Goal: Use online tool/utility: Utilize a website feature to perform a specific function

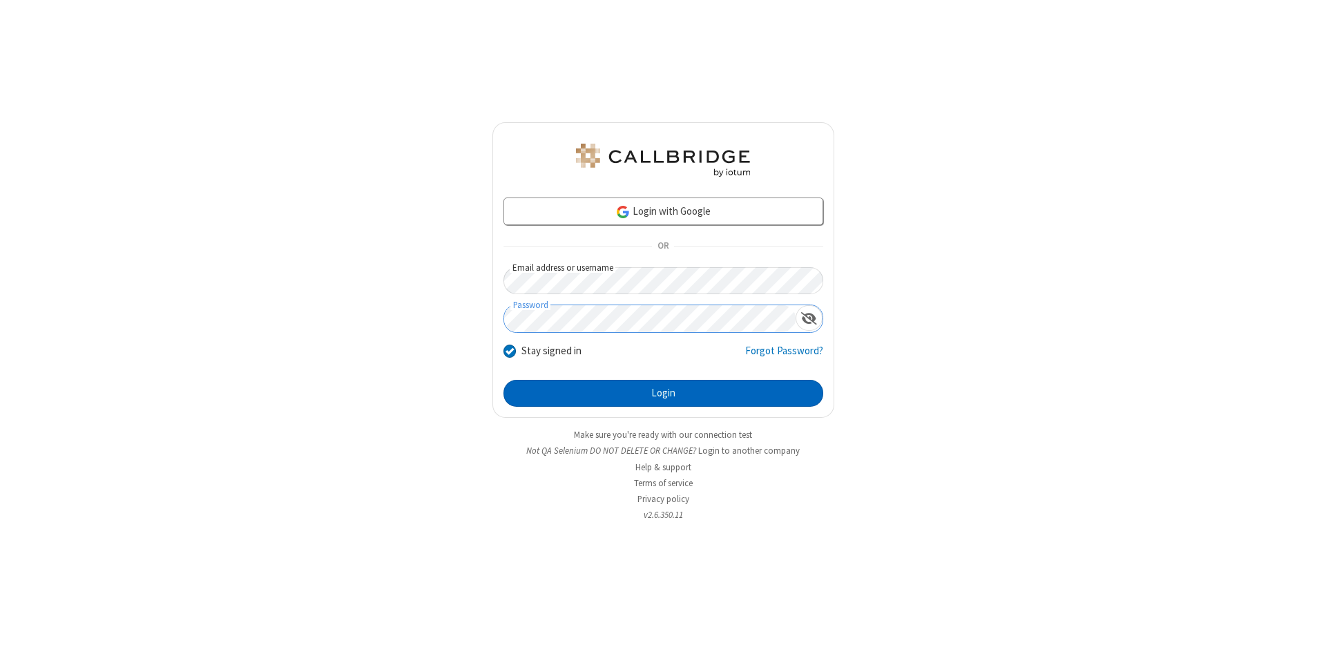
click at [663, 394] on button "Login" at bounding box center [663, 394] width 320 height 28
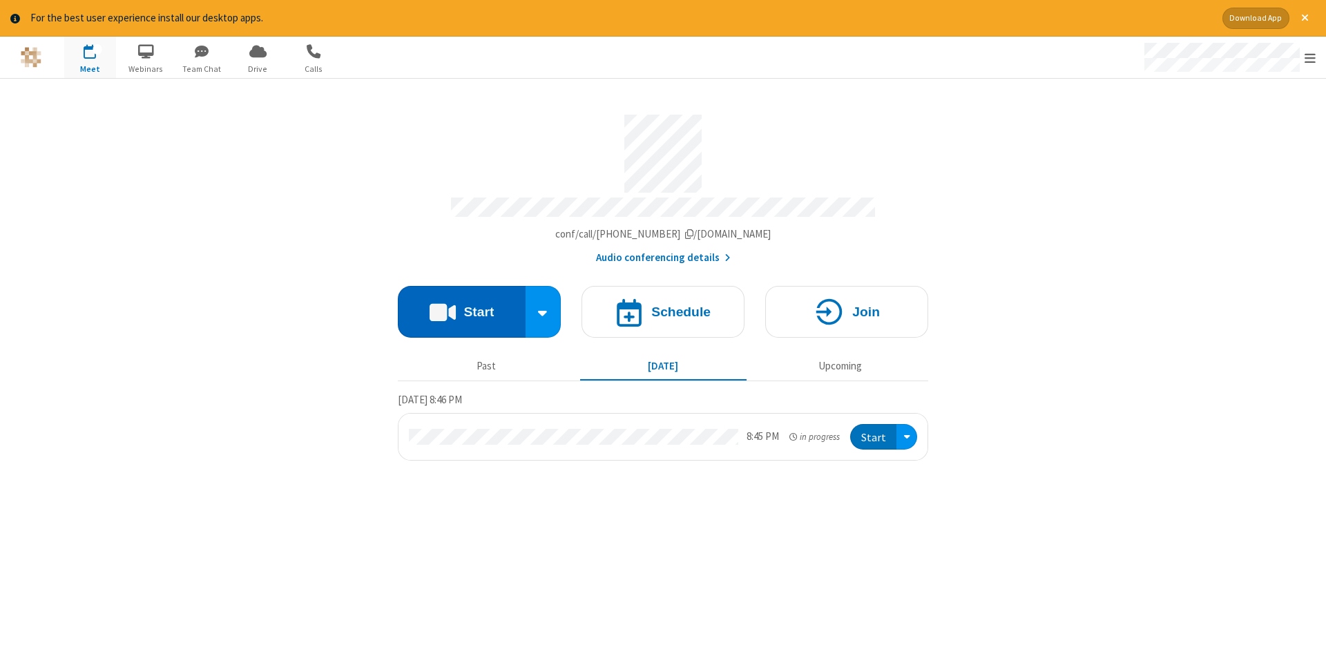
click at [461, 307] on button "Start" at bounding box center [462, 312] width 128 height 52
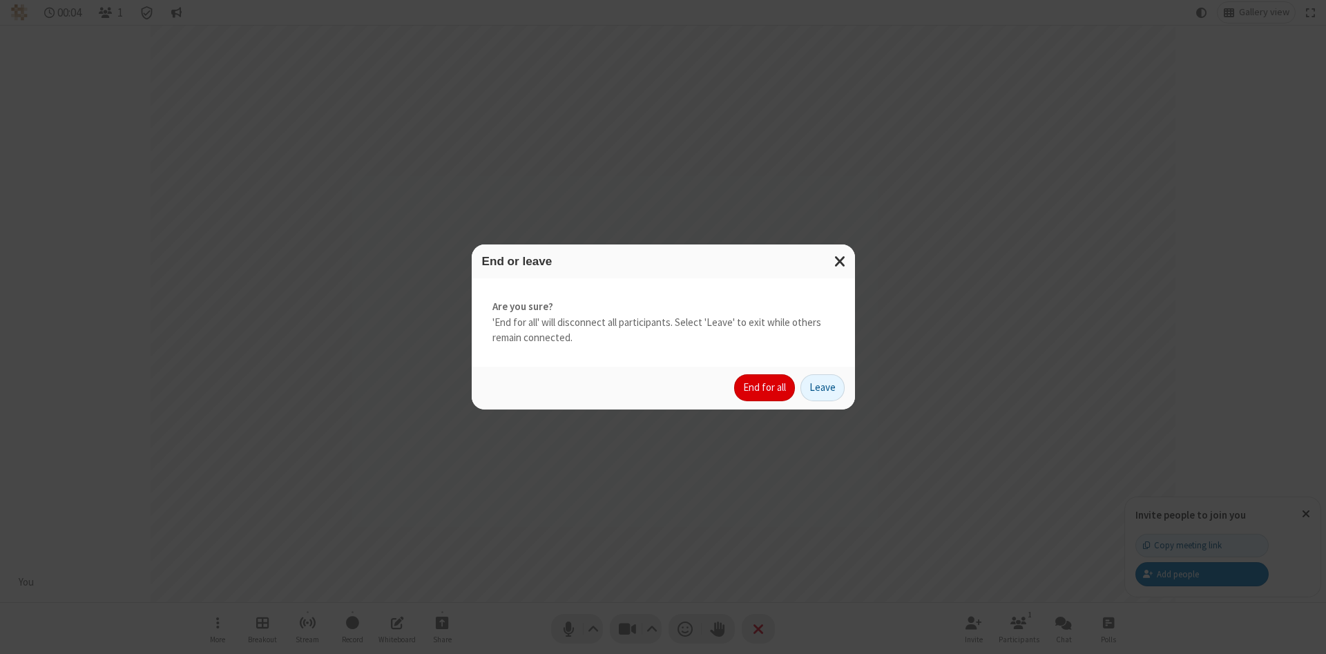
click at [765, 387] on button "End for all" at bounding box center [764, 388] width 61 height 28
